Goal: Find specific page/section: Find specific page/section

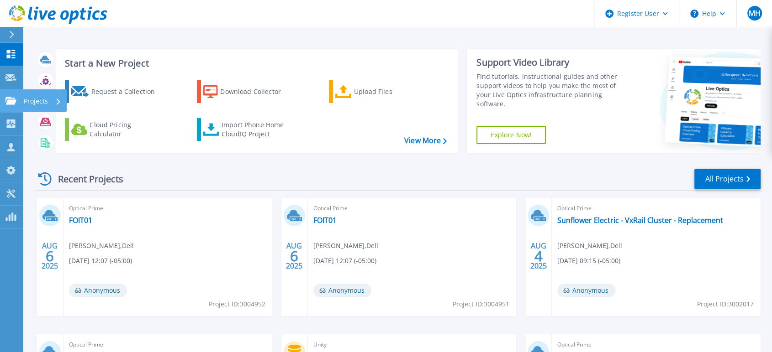
click at [13, 104] on icon at bounding box center [10, 101] width 11 height 8
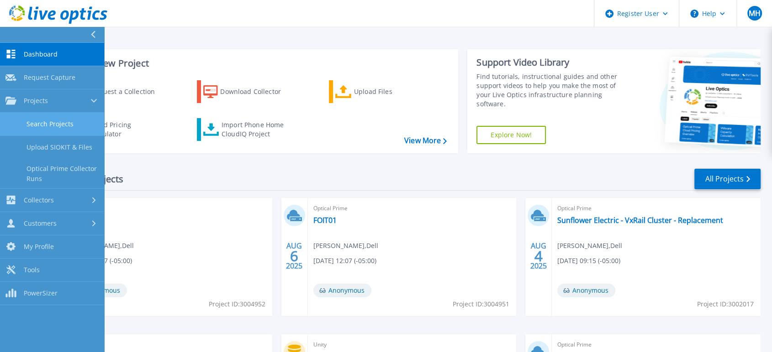
click at [42, 122] on link "Search Projects" at bounding box center [52, 124] width 104 height 23
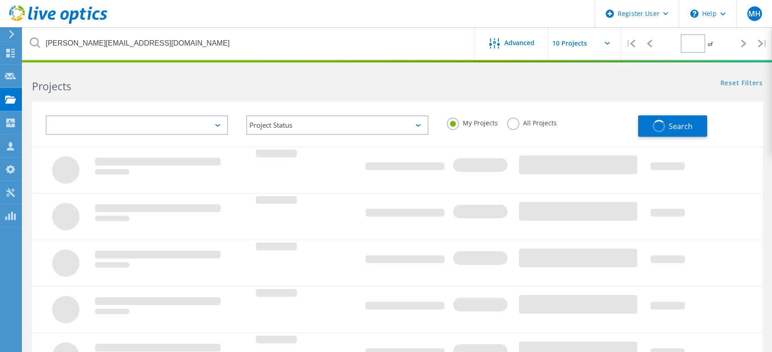
type input "1"
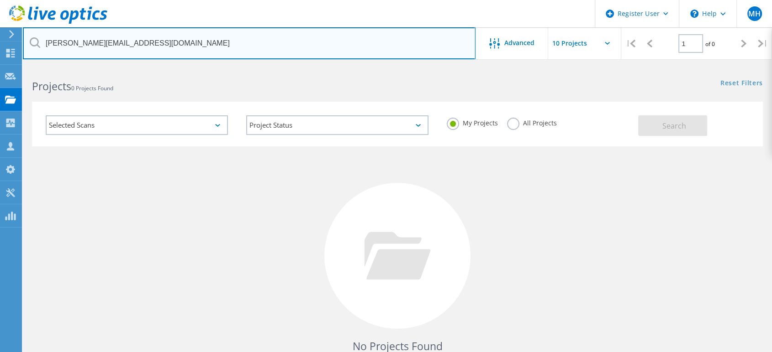
click at [230, 44] on input "saulsberry@tnemec.com" at bounding box center [249, 43] width 452 height 32
click at [230, 43] on input "saulsberry@tnemec.com" at bounding box center [249, 43] width 452 height 32
paste input "jeff.bair@pittks.org"
type input "jeff.bair@pittks.org"
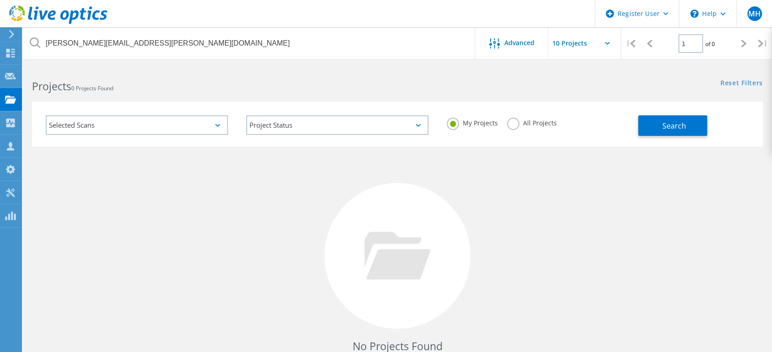
click at [511, 126] on label "All Projects" at bounding box center [532, 122] width 50 height 9
click at [0, 0] on input "All Projects" at bounding box center [0, 0] width 0 height 0
click at [681, 120] on button "Search" at bounding box center [672, 126] width 69 height 21
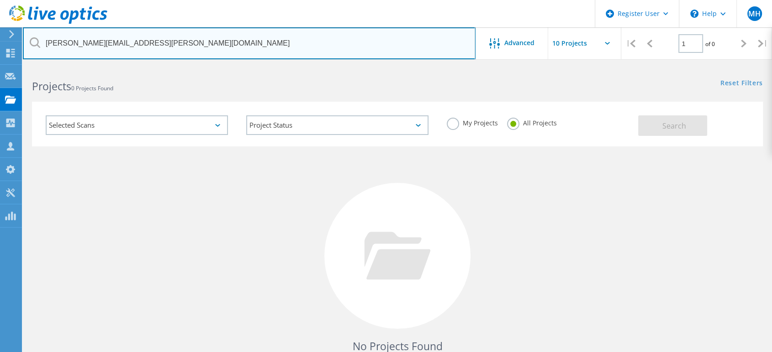
click at [143, 42] on input "jeff.bair@pittks.org" at bounding box center [249, 43] width 452 height 32
type input "\"
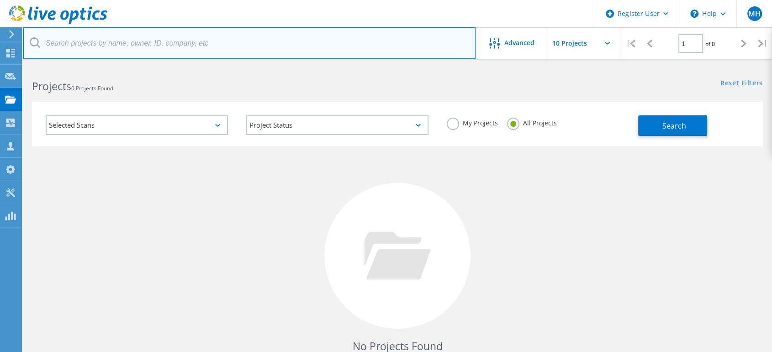
click at [310, 48] on input "text" at bounding box center [249, 43] width 452 height 32
paste input "pat.walker@pittks.org"
type input "pat.walker@pittks.org"
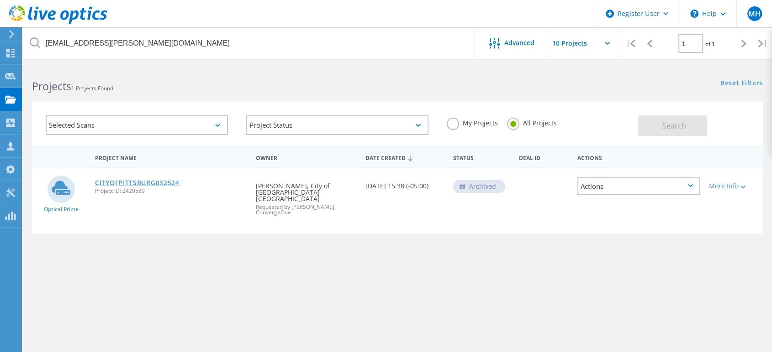
click at [108, 180] on link "CITYOFPITTSBURG032524" at bounding box center [137, 183] width 84 height 6
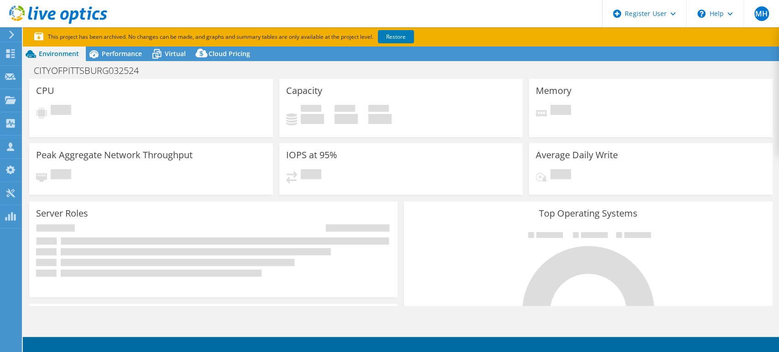
select select "USEast"
select select "USD"
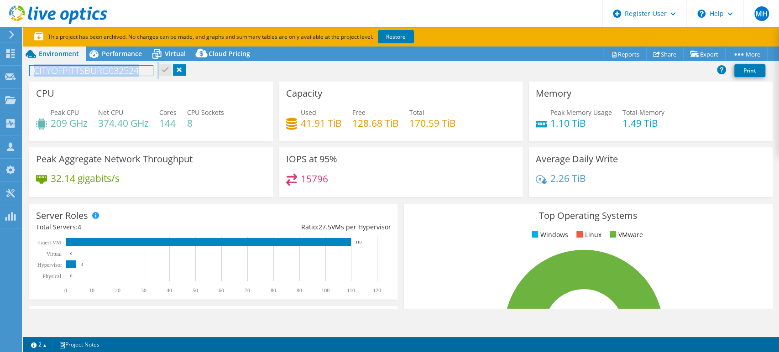
drag, startPoint x: 172, startPoint y: 69, endPoint x: 84, endPoint y: 70, distance: 87.7
click at [84, 70] on div "CITYOFPITTSBURG032524 Print" at bounding box center [401, 70] width 757 height 17
